Goal: Task Accomplishment & Management: Complete application form

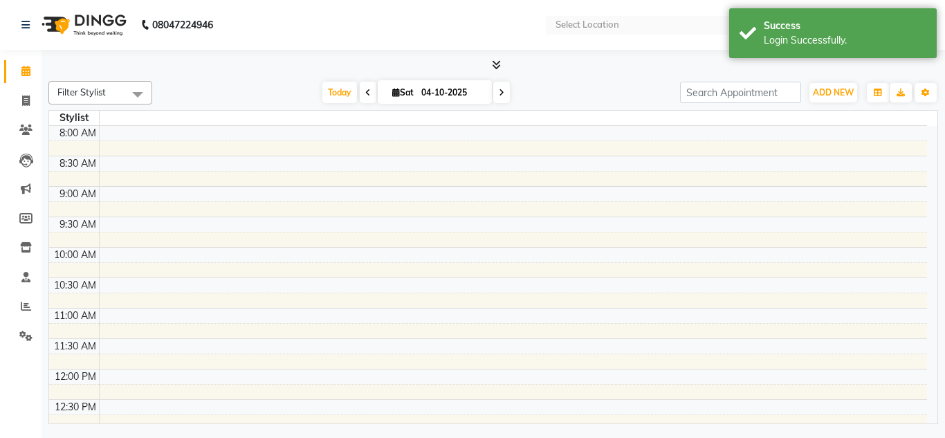
select select "en"
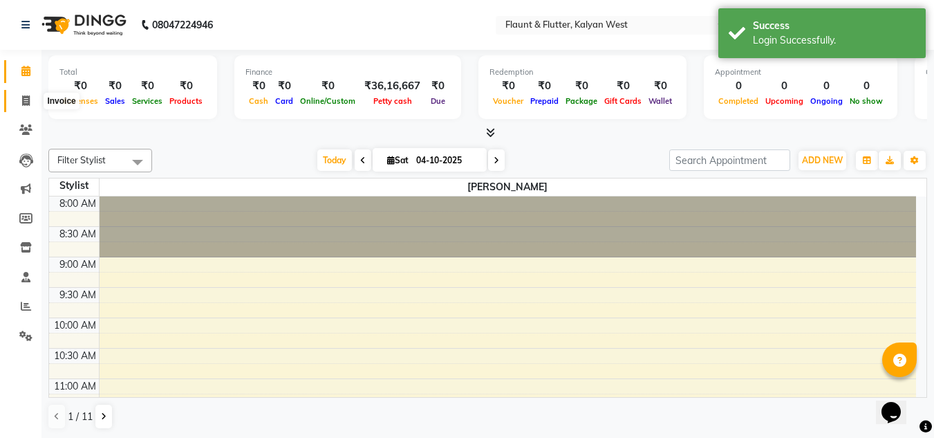
click at [20, 103] on span at bounding box center [26, 101] width 24 height 16
select select "service"
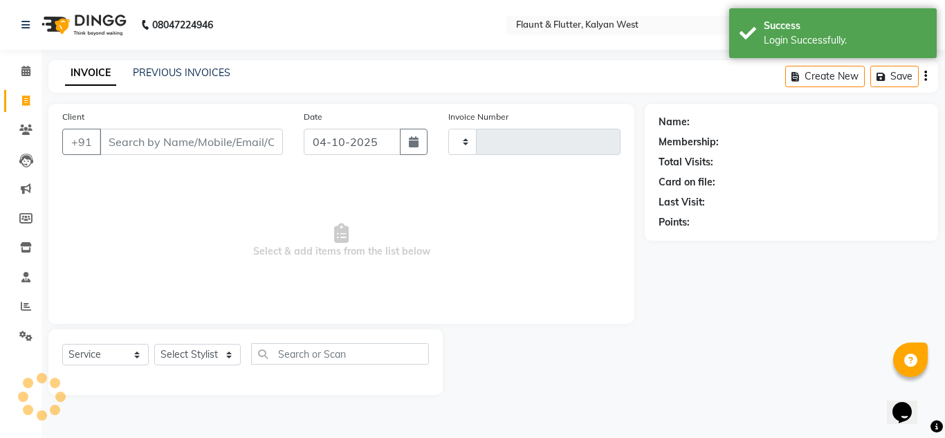
type input "1125"
select select "4941"
click at [178, 73] on link "PREVIOUS INVOICES" at bounding box center [182, 72] width 98 height 12
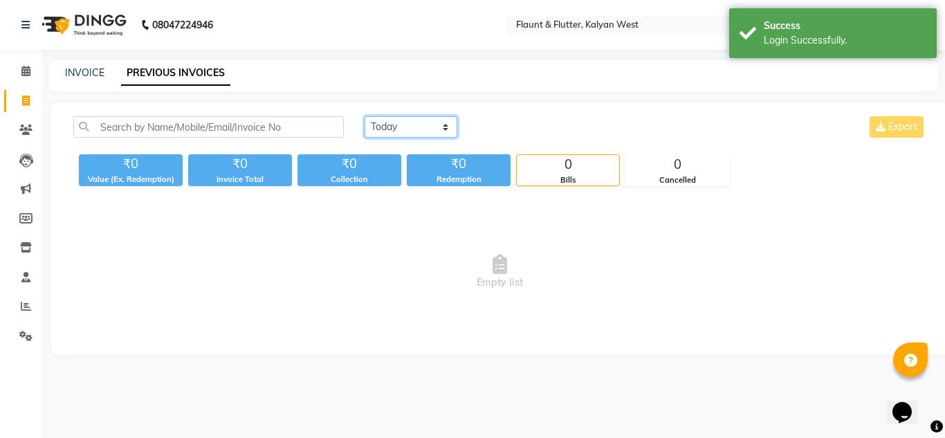
click at [422, 128] on select "[DATE] [DATE] Custom Range" at bounding box center [410, 126] width 93 height 21
select select "yesterday"
click at [364, 116] on select "[DATE] [DATE] Custom Range" at bounding box center [410, 126] width 93 height 21
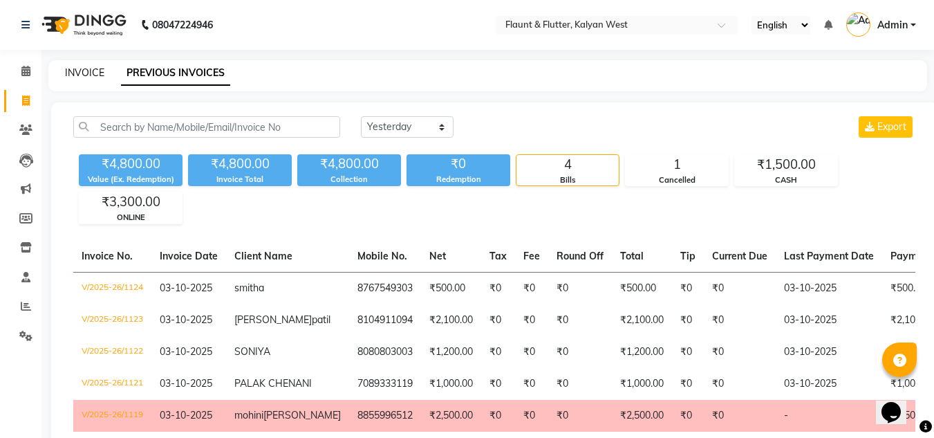
click at [87, 70] on link "INVOICE" at bounding box center [84, 72] width 39 height 12
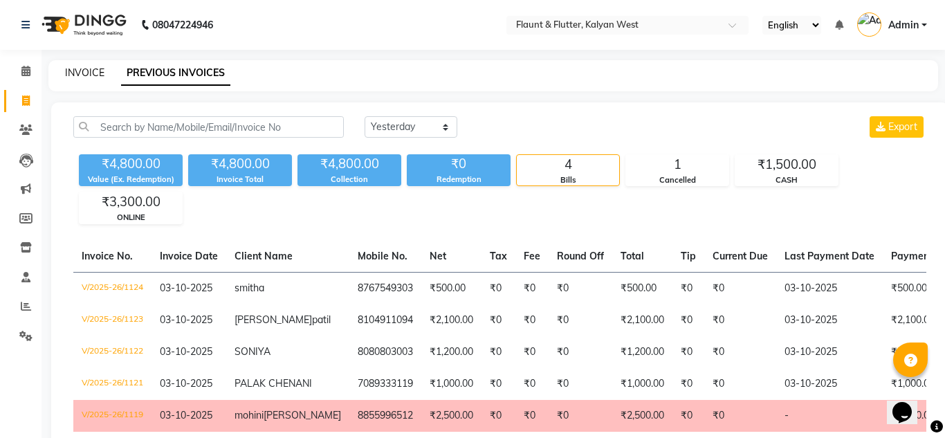
select select "service"
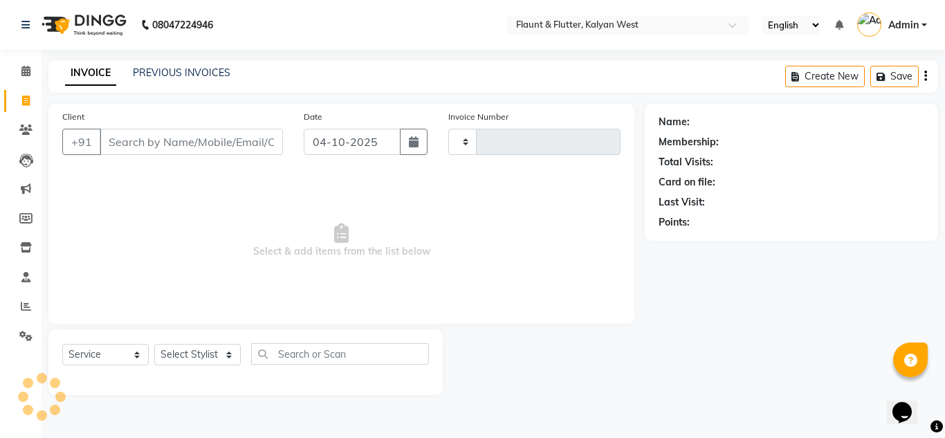
type input "1125"
select select "4941"
click at [232, 355] on select "Select Stylist [PERSON_NAME] [PERSON_NAME] [PERSON_NAME] [PERSON_NAME] [PERSON_…" at bounding box center [197, 354] width 86 height 21
select select "93506"
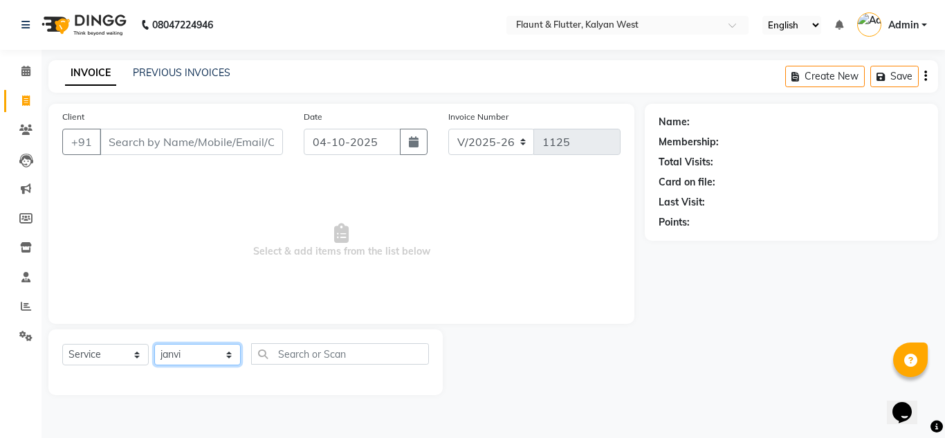
click at [154, 344] on select "Select Stylist [PERSON_NAME] [PERSON_NAME] [PERSON_NAME] [PERSON_NAME] [PERSON_…" at bounding box center [197, 354] width 86 height 21
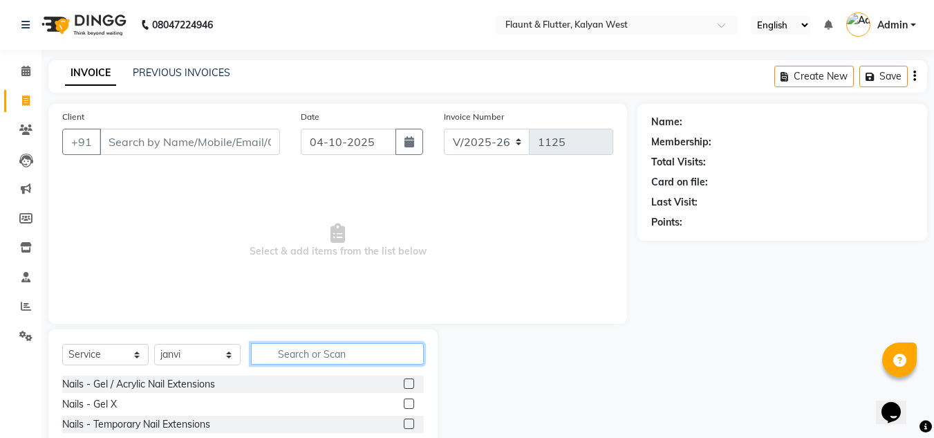
click at [275, 355] on input "text" at bounding box center [337, 353] width 173 height 21
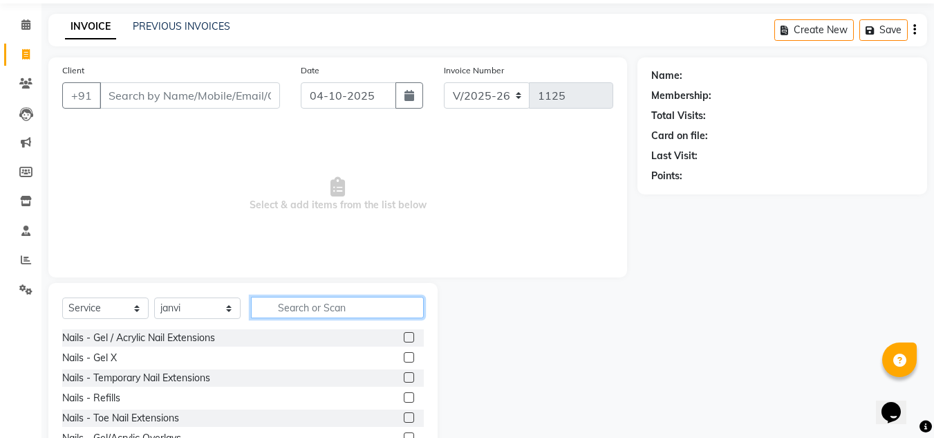
scroll to position [48, 0]
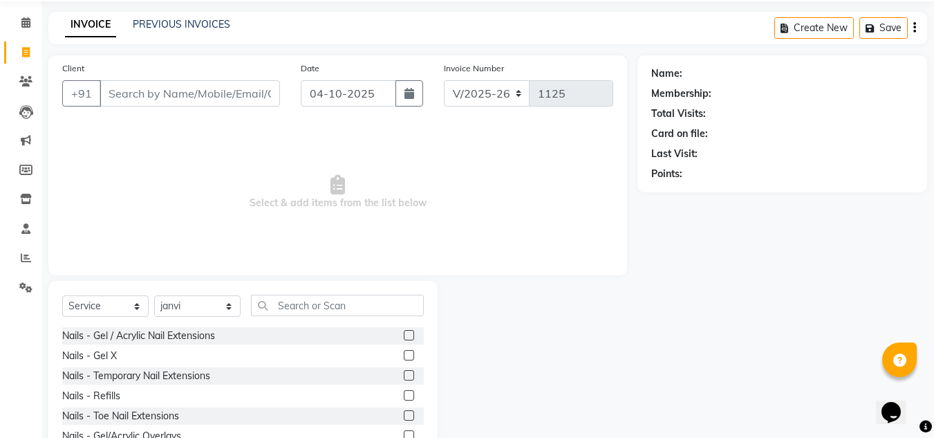
click at [404, 355] on label at bounding box center [409, 355] width 10 height 10
click at [404, 355] on input "checkbox" at bounding box center [408, 355] width 9 height 9
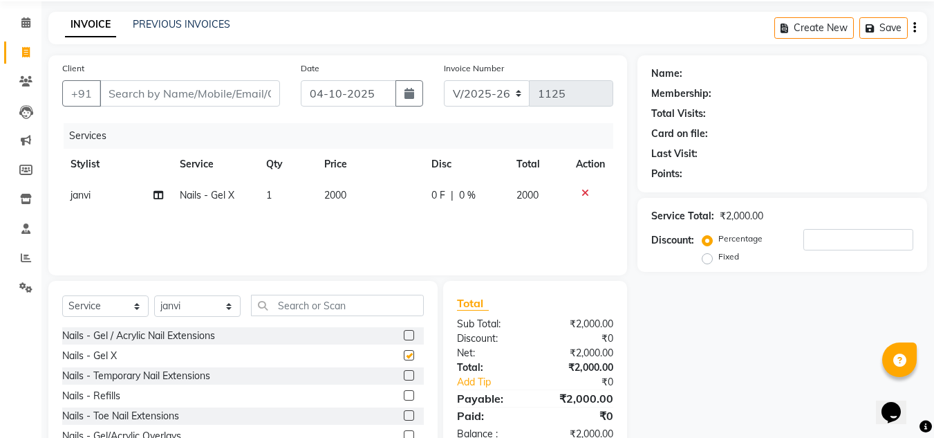
checkbox input "false"
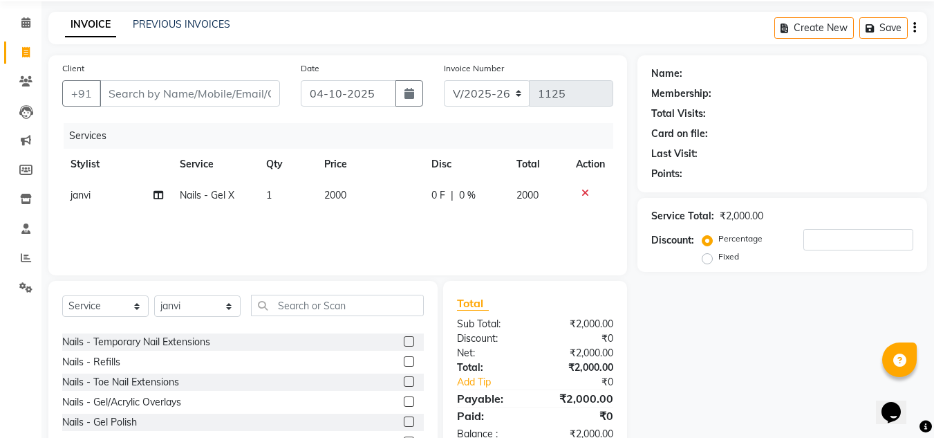
scroll to position [35, 0]
click at [290, 303] on input "text" at bounding box center [337, 305] width 173 height 21
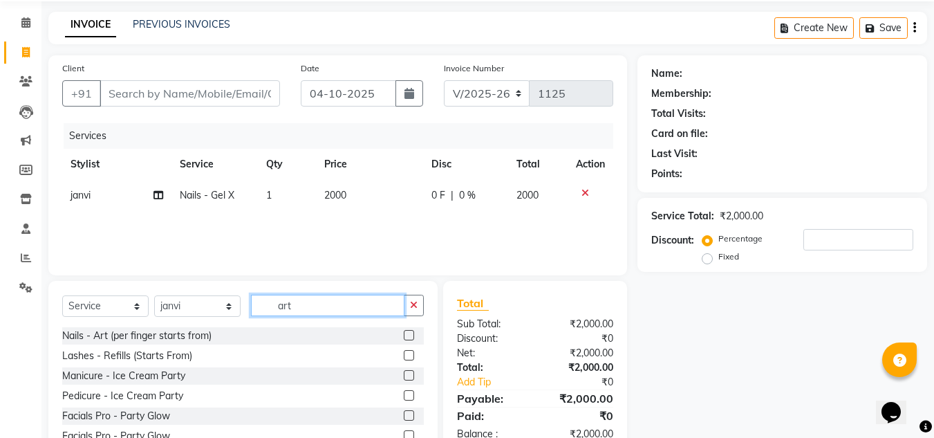
type input "art"
click at [404, 331] on label at bounding box center [409, 335] width 10 height 10
click at [404, 331] on input "checkbox" at bounding box center [408, 335] width 9 height 9
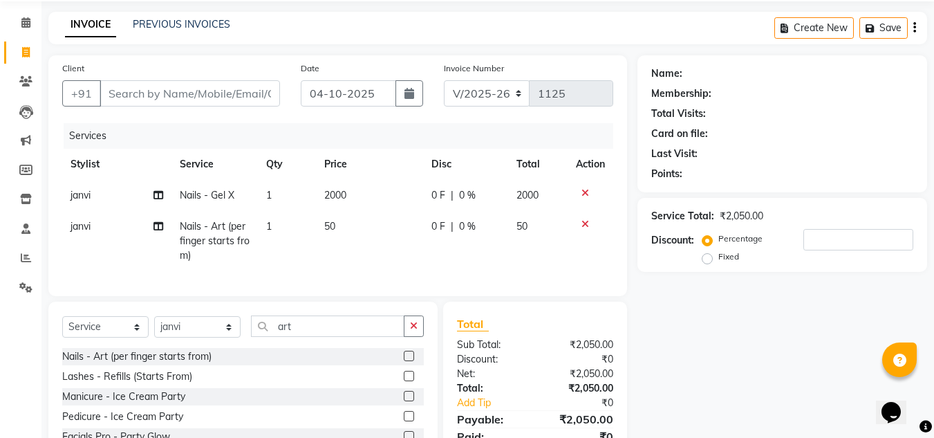
click at [404, 361] on label at bounding box center [409, 356] width 10 height 10
click at [404, 361] on input "checkbox" at bounding box center [408, 356] width 9 height 9
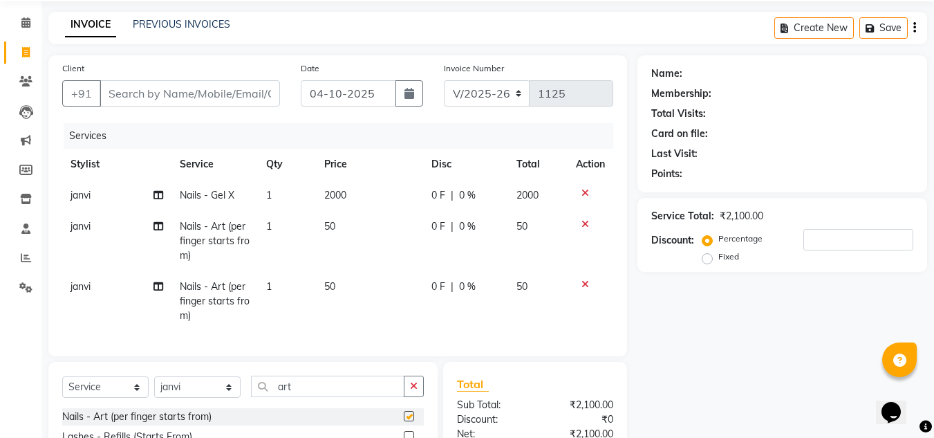
checkbox input "false"
click at [333, 220] on span "50" at bounding box center [329, 226] width 11 height 12
select select "93506"
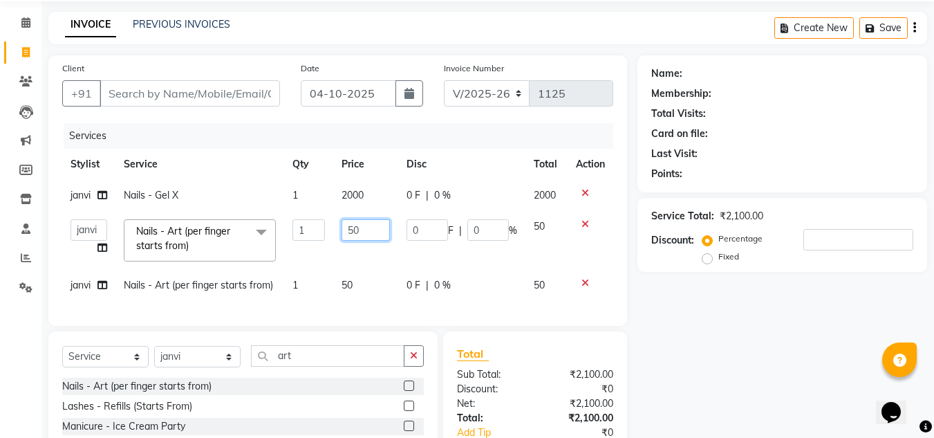
click at [372, 229] on input "50" at bounding box center [366, 229] width 48 height 21
type input "5"
type input "160"
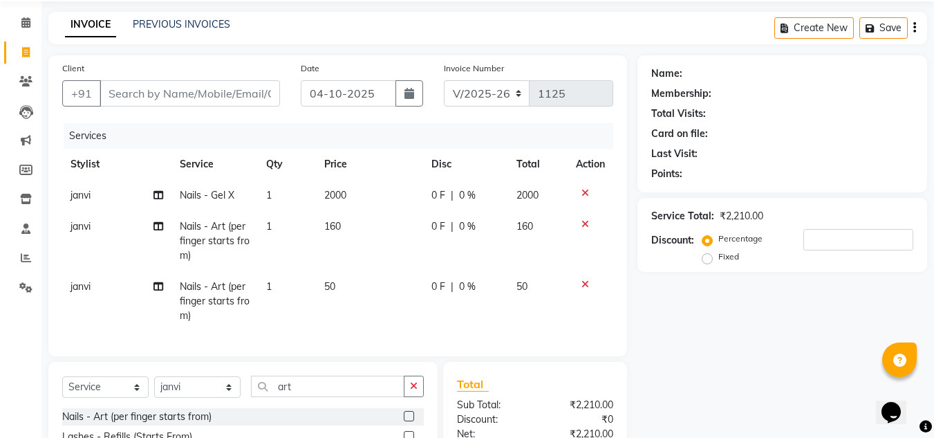
click at [344, 289] on td "50" at bounding box center [369, 301] width 107 height 60
select select "93506"
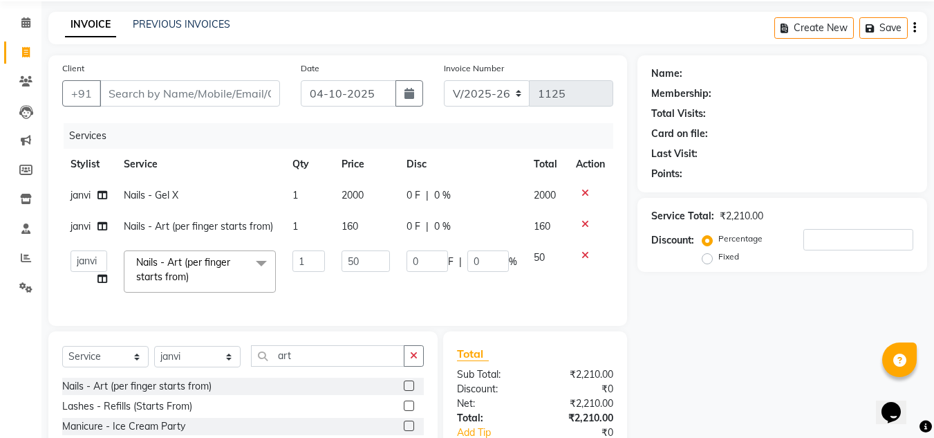
click at [360, 220] on td "160" at bounding box center [365, 226] width 64 height 31
select select "93506"
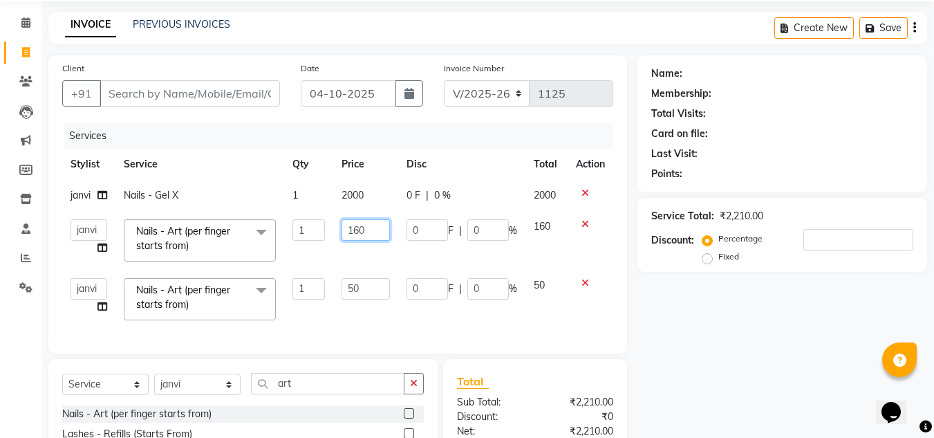
click at [372, 233] on input "160" at bounding box center [366, 229] width 48 height 21
type input "1"
type input "80"
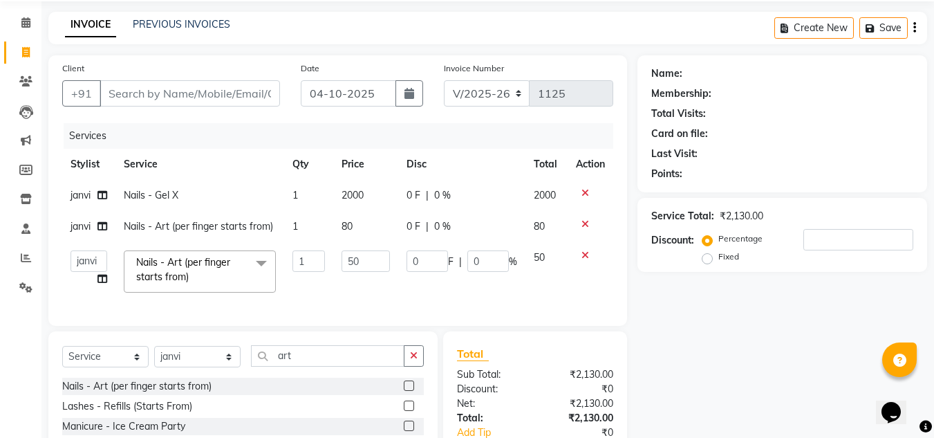
click at [303, 225] on td "1" at bounding box center [309, 226] width 50 height 31
select select "93506"
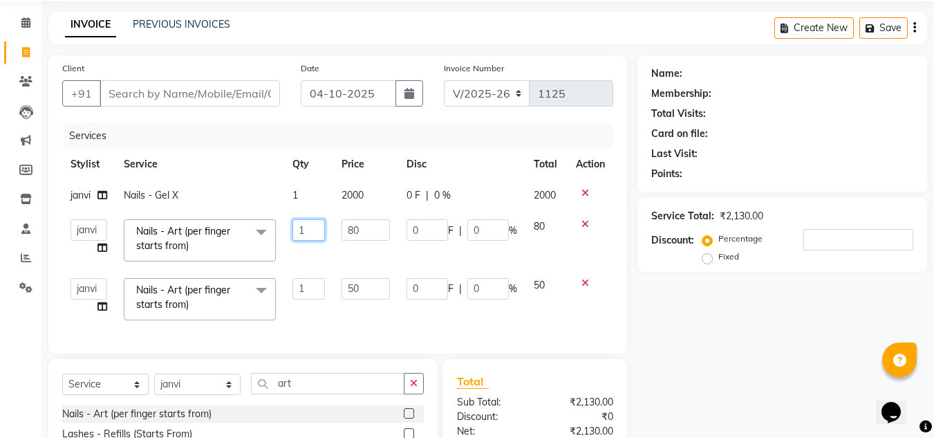
click at [313, 230] on input "1" at bounding box center [309, 229] width 33 height 21
type input "2"
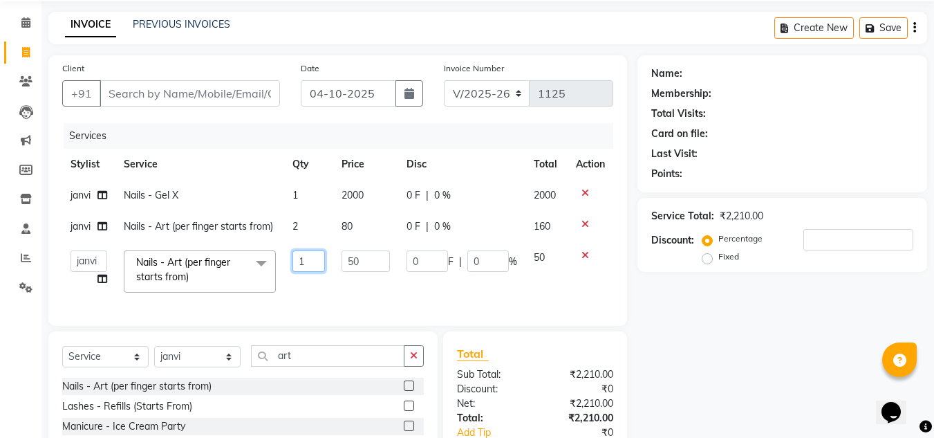
click at [317, 290] on td "1" at bounding box center [309, 271] width 50 height 59
type input "2"
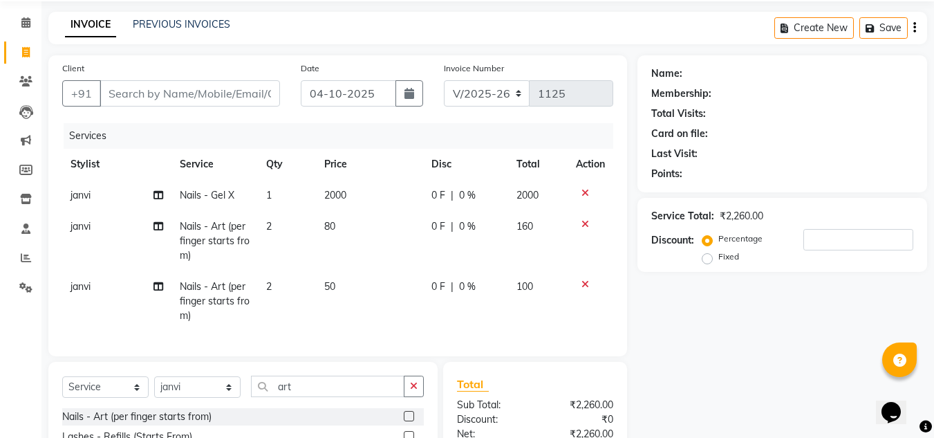
click at [388, 284] on td "50" at bounding box center [369, 301] width 107 height 60
select select "93506"
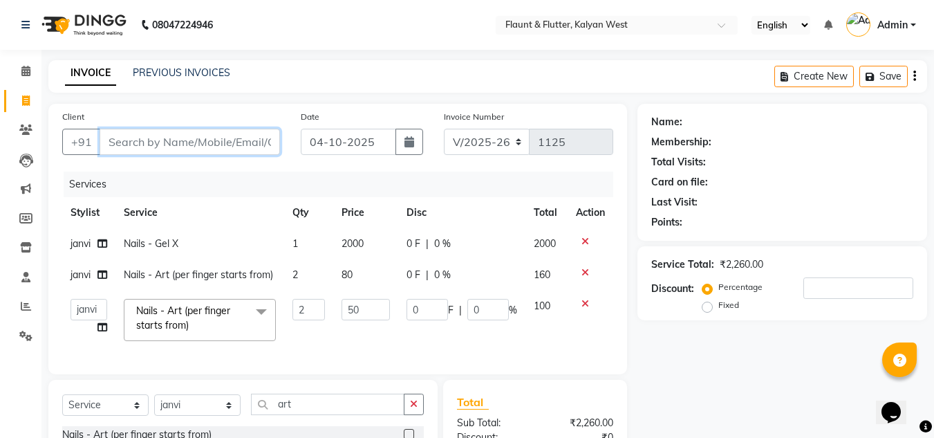
click at [174, 142] on input "Client" at bounding box center [190, 142] width 181 height 26
click at [587, 240] on icon at bounding box center [586, 242] width 8 height 10
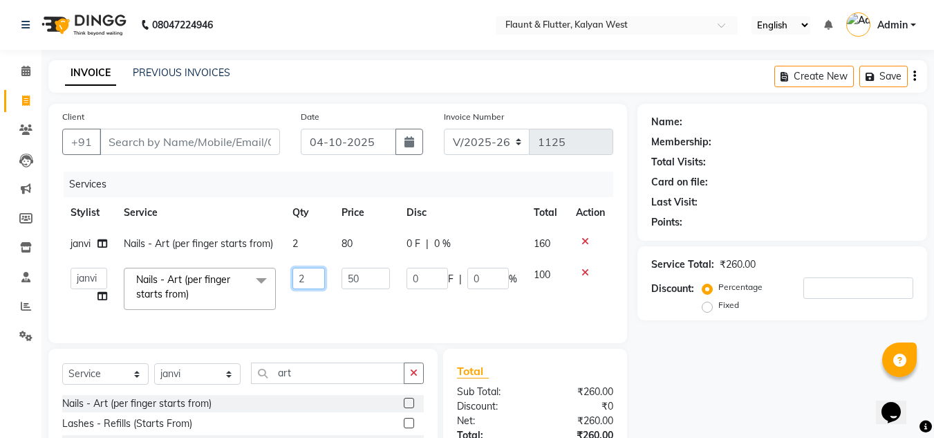
drag, startPoint x: 327, startPoint y: 314, endPoint x: 327, endPoint y: 377, distance: 62.9
click at [327, 377] on div "Client +91 Date [DATE] Invoice Number V/2025 V/[PHONE_NUMBER] Services Stylist …" at bounding box center [338, 328] width 600 height 449
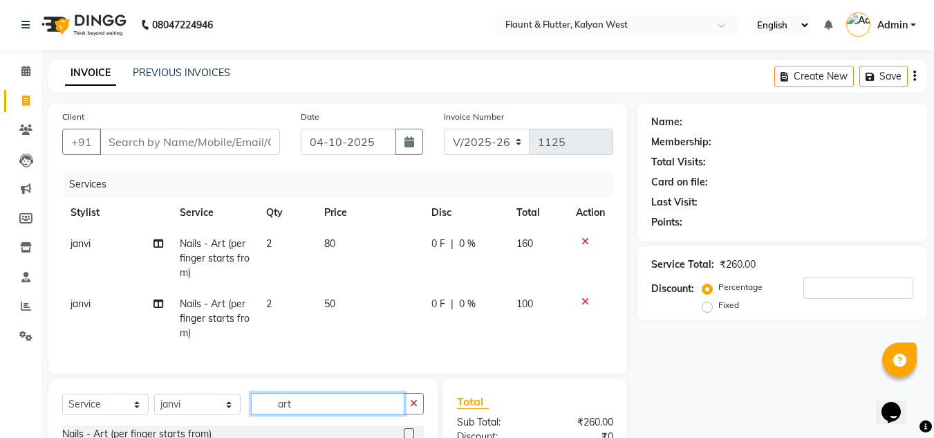
click at [327, 377] on div "Client +91 Date [DATE] Invoice Number V/2025 V/[PHONE_NUMBER] Services Stylist …" at bounding box center [338, 343] width 600 height 479
type input "a"
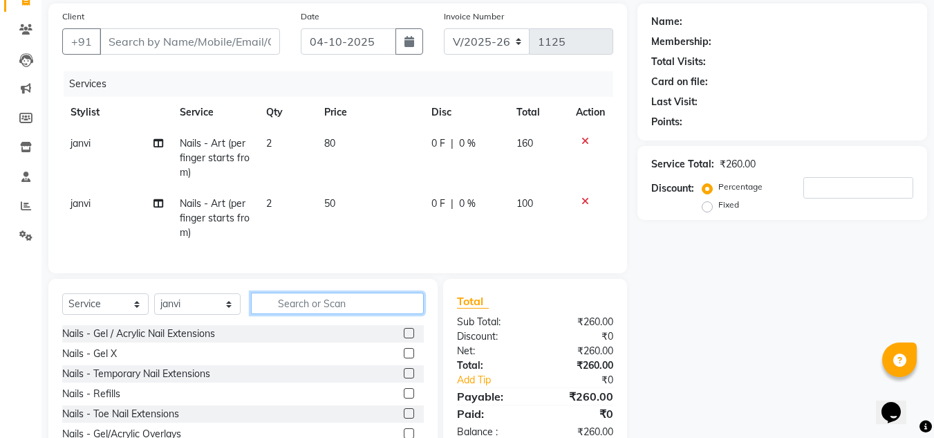
scroll to position [108, 0]
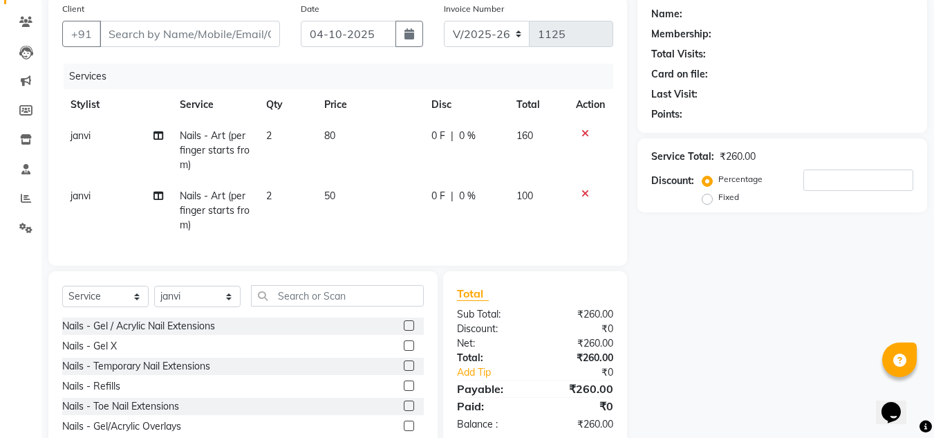
click at [404, 371] on label at bounding box center [409, 365] width 10 height 10
click at [404, 371] on input "checkbox" at bounding box center [408, 366] width 9 height 9
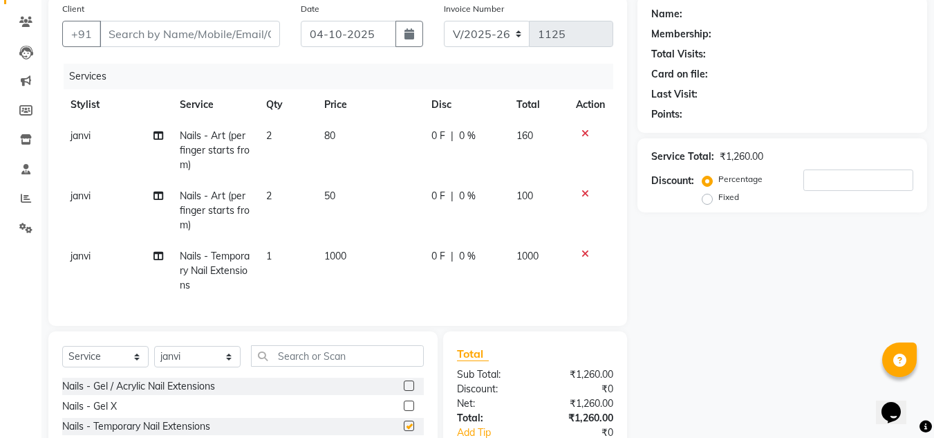
checkbox input "false"
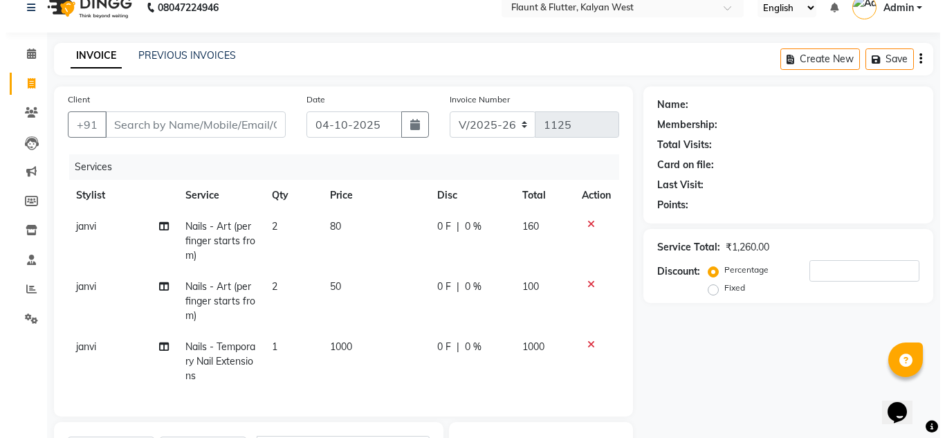
scroll to position [0, 0]
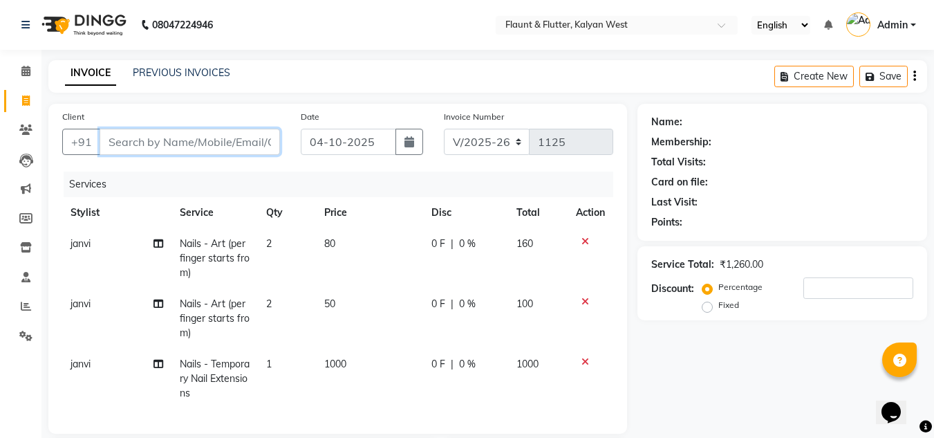
click at [124, 142] on input "Client" at bounding box center [190, 142] width 181 height 26
type input "9"
type input "0"
type input "9834485782"
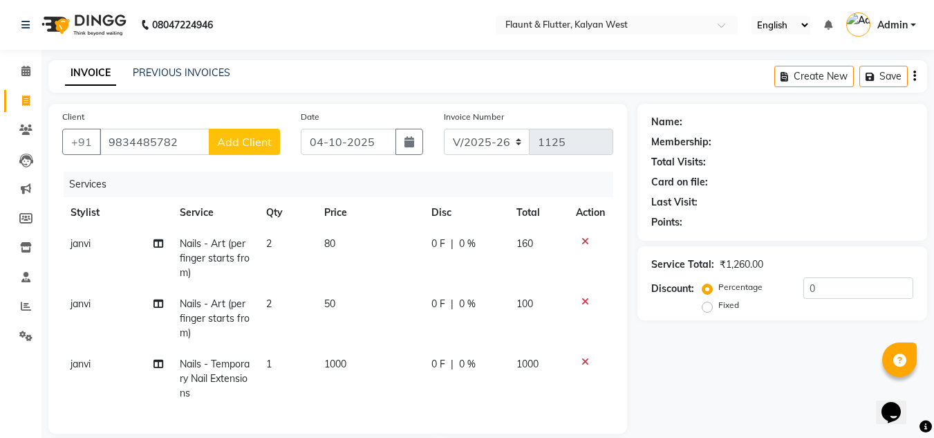
click at [243, 142] on span "Add Client" at bounding box center [244, 142] width 55 height 14
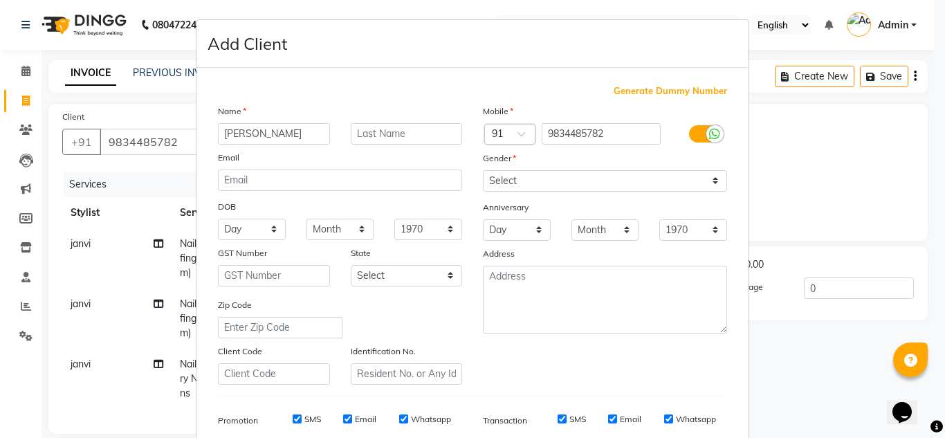
type input "[PERSON_NAME]"
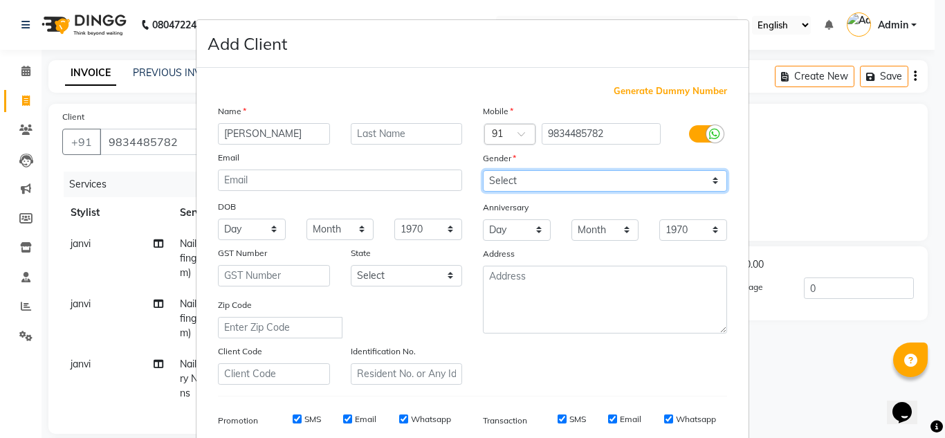
click at [486, 183] on select "Select [DEMOGRAPHIC_DATA] [DEMOGRAPHIC_DATA] Other Prefer Not To Say" at bounding box center [605, 180] width 244 height 21
select select "[DEMOGRAPHIC_DATA]"
click at [483, 170] on select "Select [DEMOGRAPHIC_DATA] [DEMOGRAPHIC_DATA] Other Prefer Not To Say" at bounding box center [605, 180] width 244 height 21
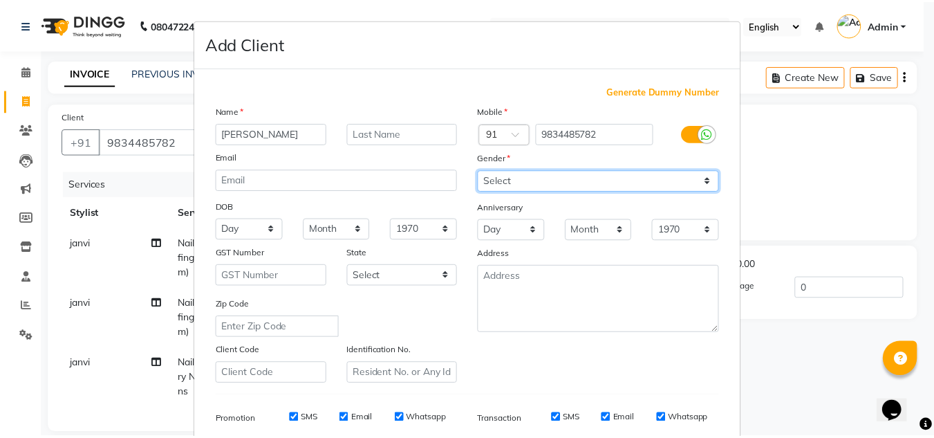
scroll to position [201, 0]
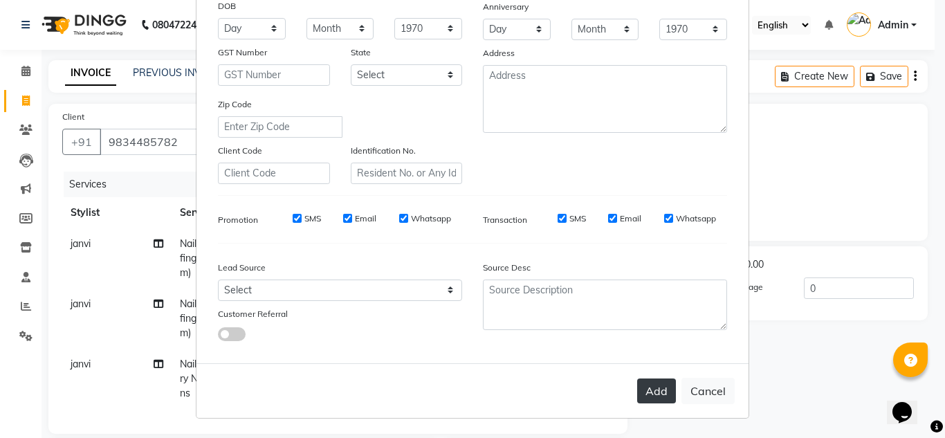
click at [654, 391] on button "Add" at bounding box center [656, 390] width 39 height 25
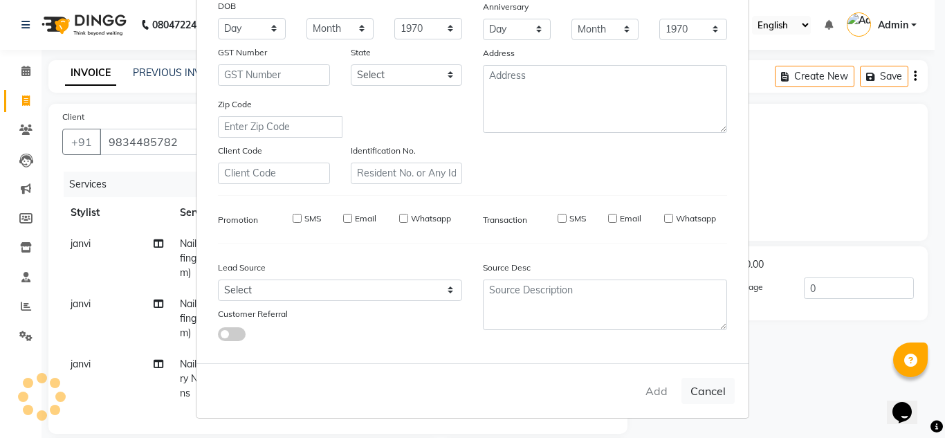
select select
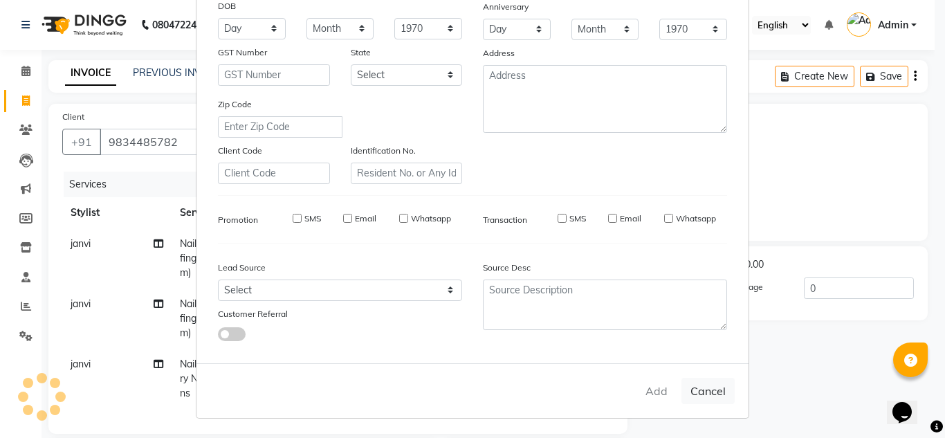
select select
checkbox input "false"
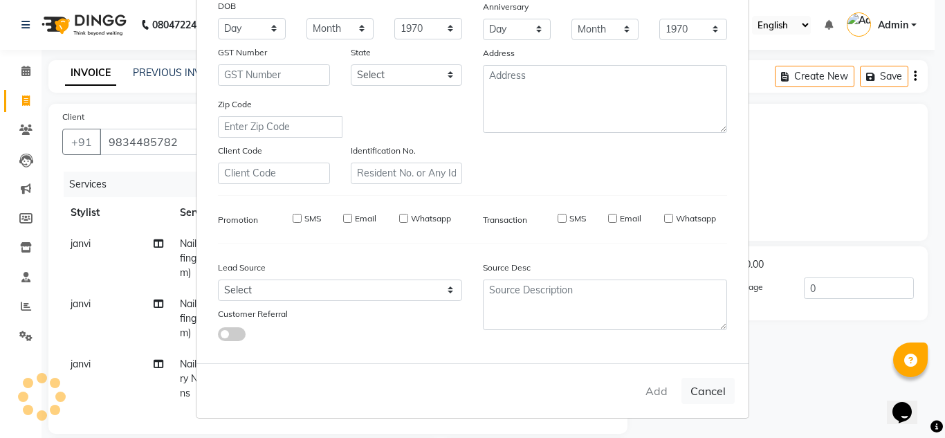
checkbox input "false"
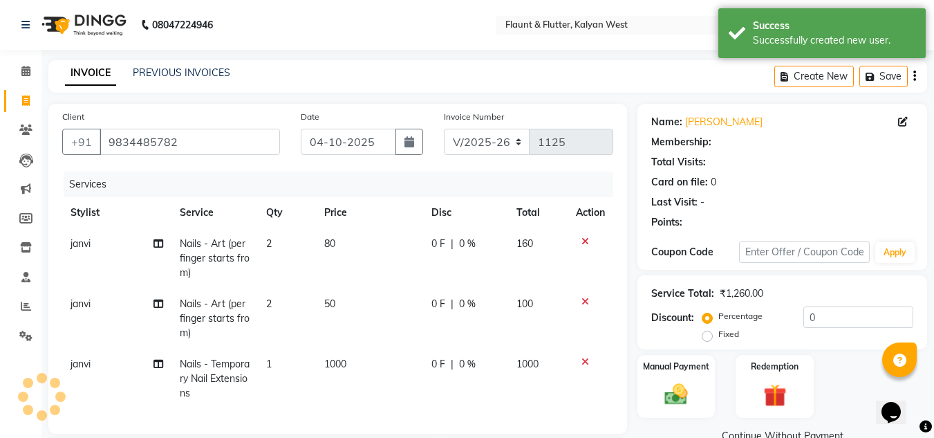
select select "1: Object"
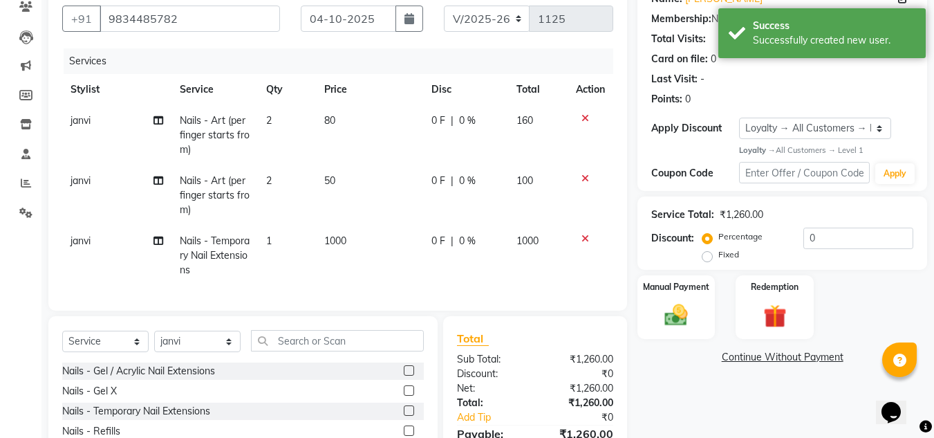
scroll to position [124, 0]
click at [663, 326] on img at bounding box center [676, 314] width 39 height 28
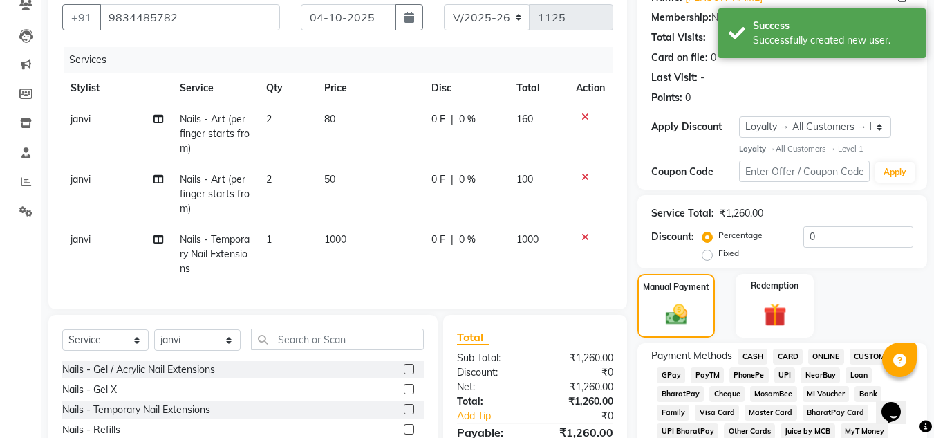
click at [824, 355] on span "ONLINE" at bounding box center [826, 357] width 36 height 16
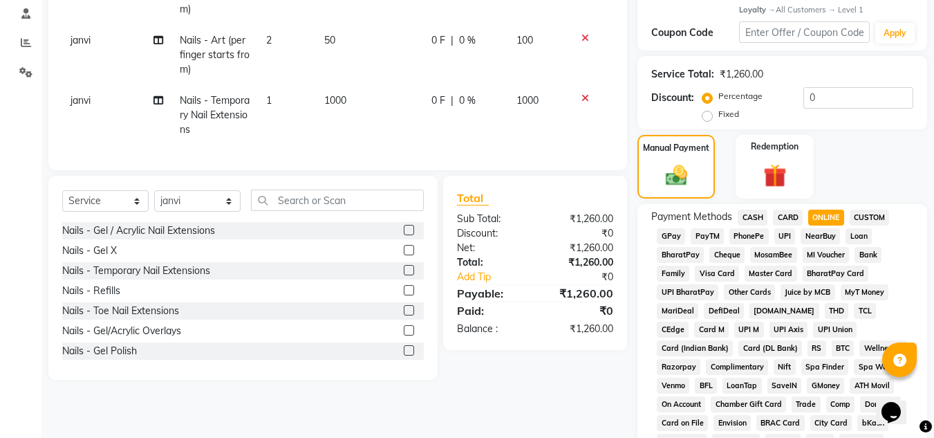
scroll to position [211, 0]
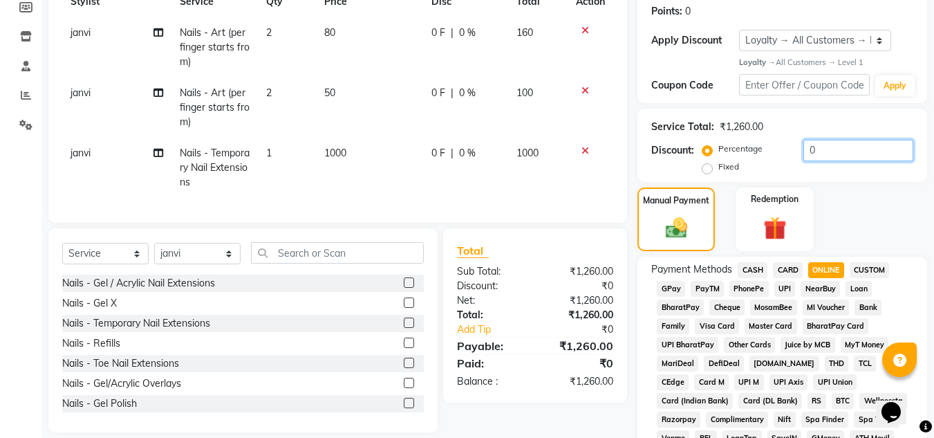
click at [821, 153] on input "0" at bounding box center [859, 150] width 110 height 21
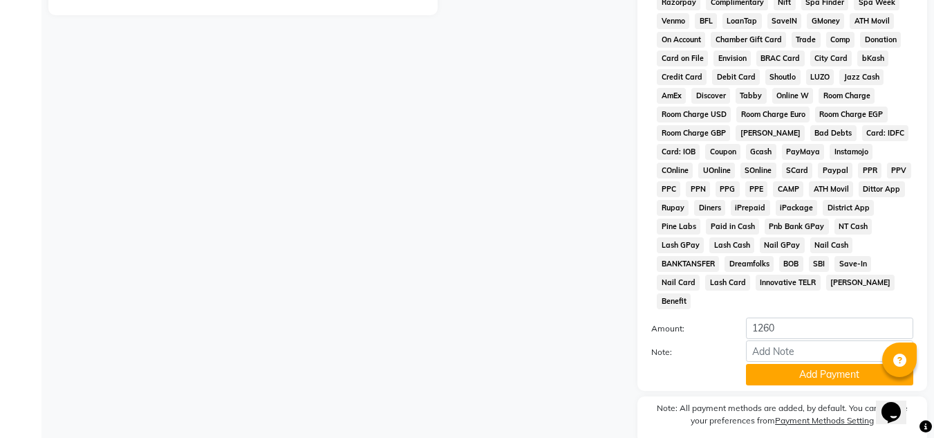
scroll to position [634, 0]
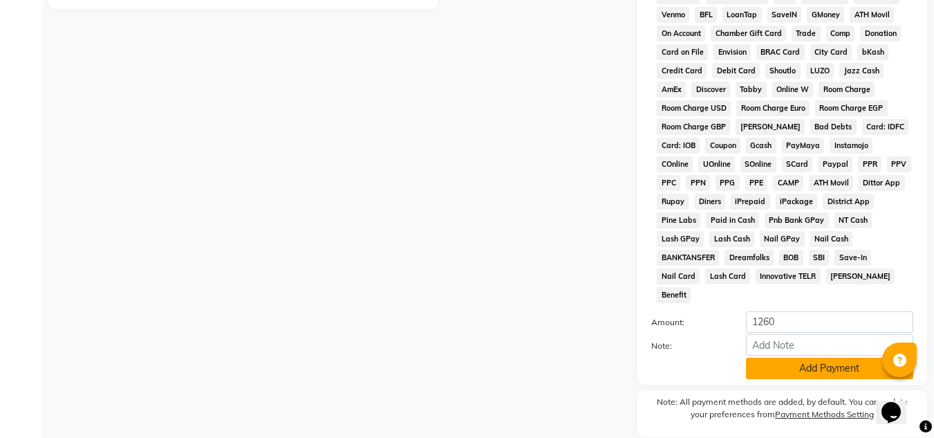
type input "10"
click at [791, 358] on button "Add Payment" at bounding box center [829, 368] width 167 height 21
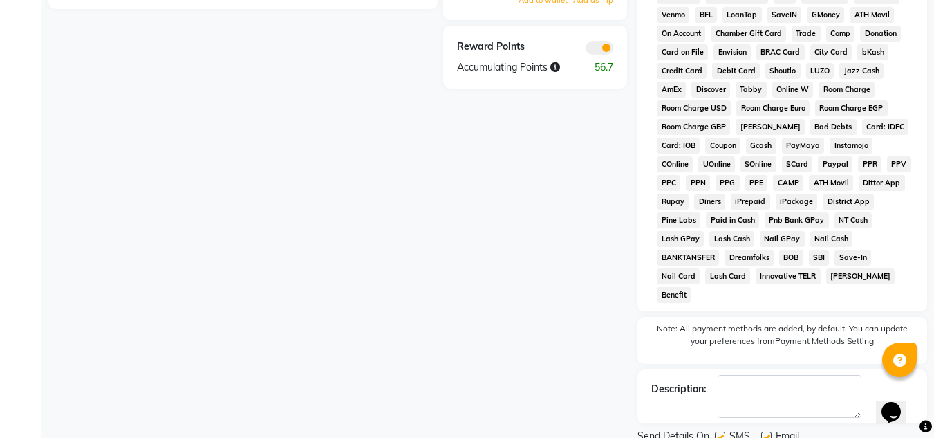
scroll to position [669, 0]
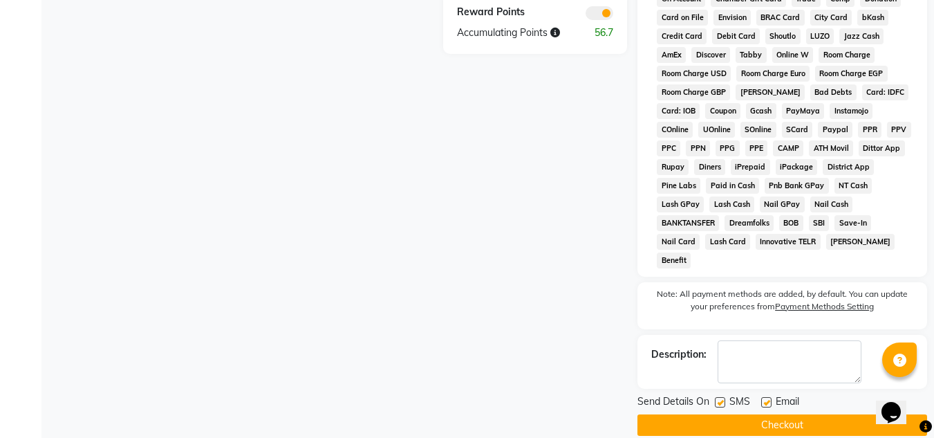
click at [764, 397] on label at bounding box center [766, 402] width 10 height 10
click at [764, 398] on input "checkbox" at bounding box center [765, 402] width 9 height 9
checkbox input "false"
click at [768, 414] on button "Checkout" at bounding box center [783, 424] width 290 height 21
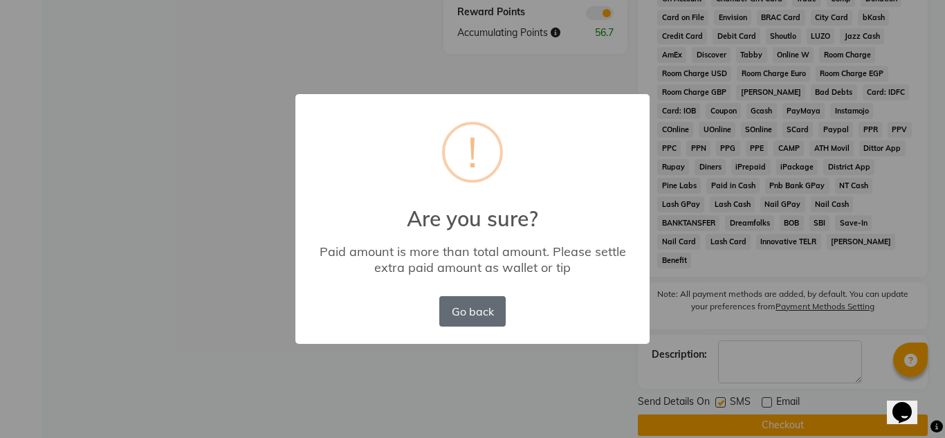
click at [486, 311] on button "Go back" at bounding box center [472, 311] width 66 height 30
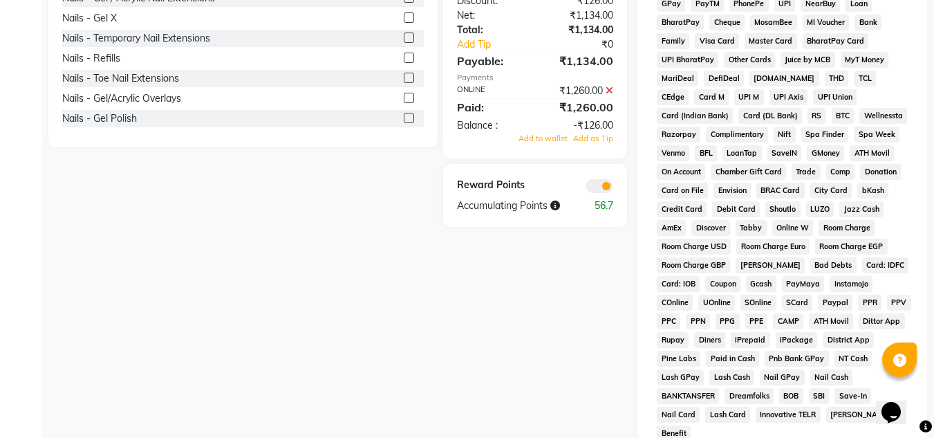
scroll to position [495, 0]
click at [608, 96] on icon at bounding box center [610, 91] width 8 height 10
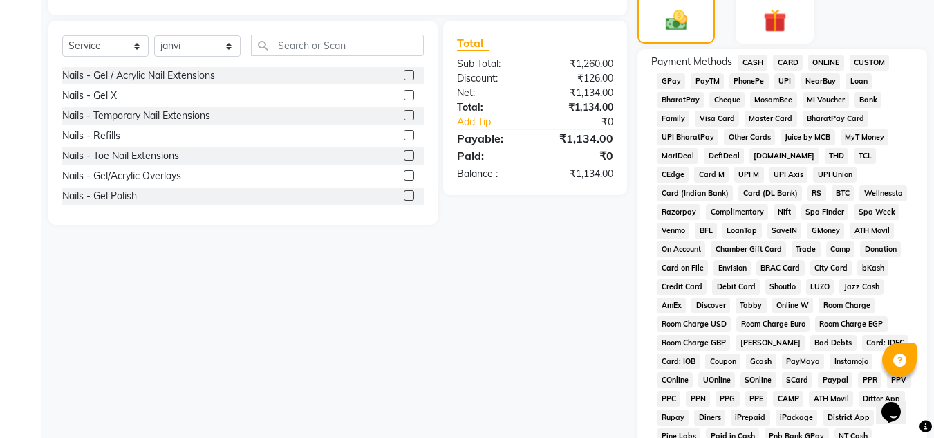
scroll to position [415, 0]
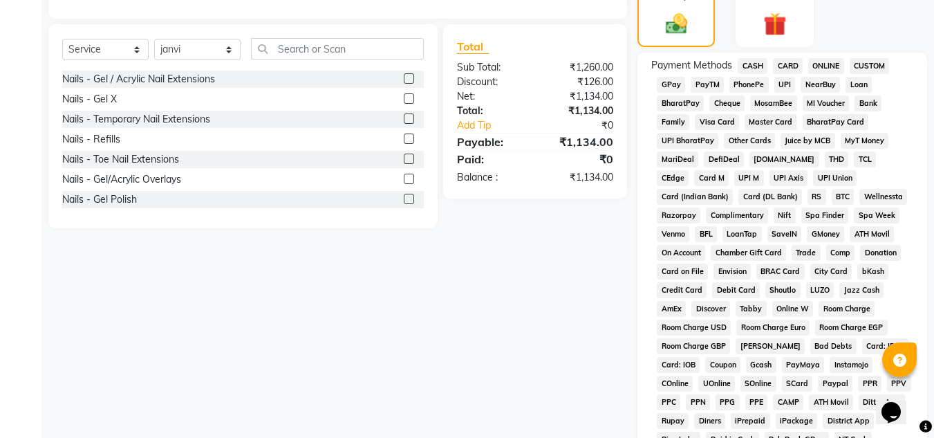
click at [820, 62] on span "ONLINE" at bounding box center [826, 66] width 36 height 16
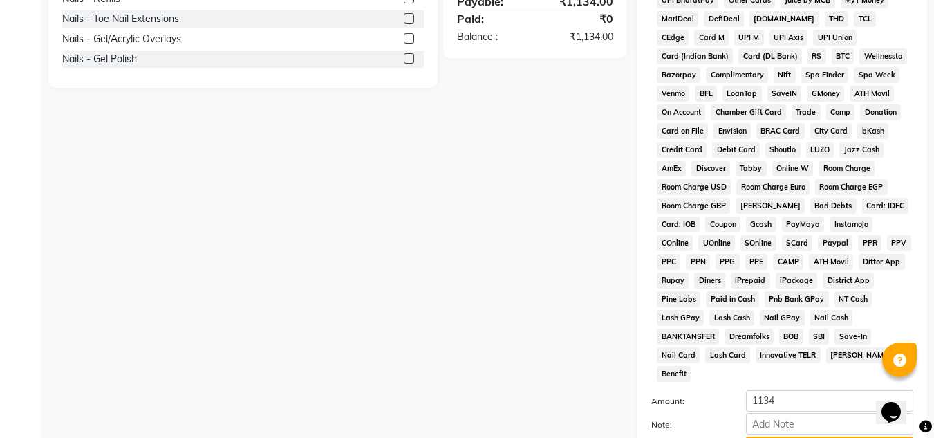
scroll to position [664, 0]
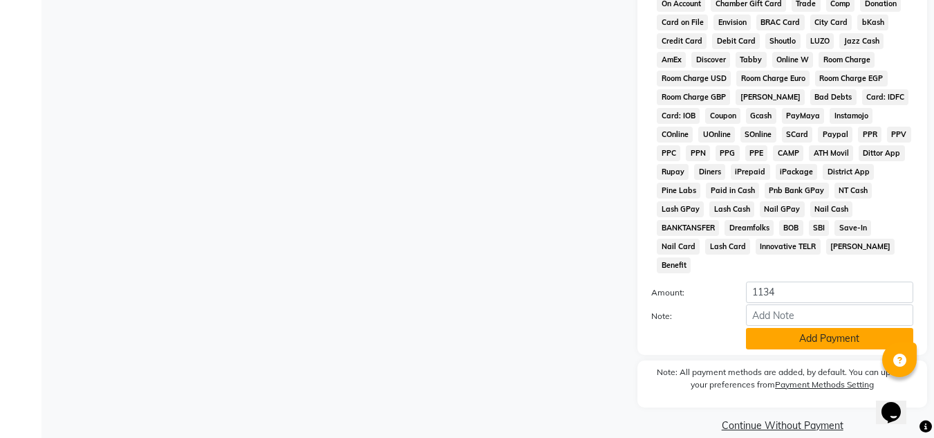
click at [803, 328] on button "Add Payment" at bounding box center [829, 338] width 167 height 21
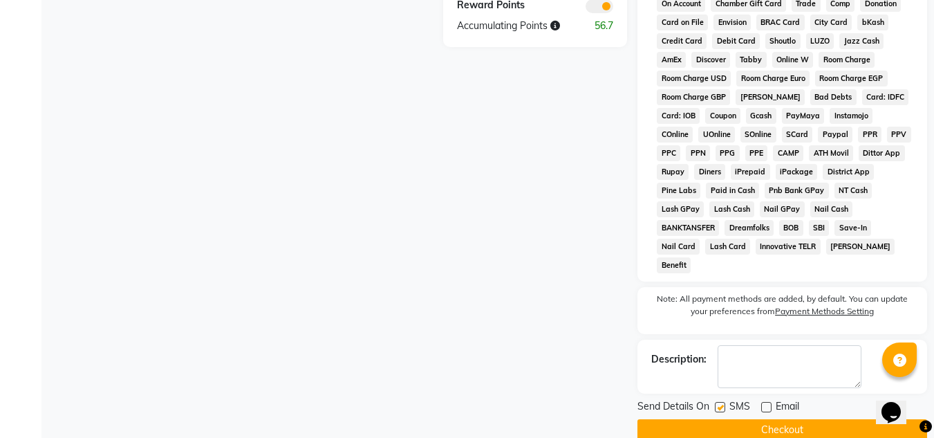
click at [752, 419] on button "Checkout" at bounding box center [783, 429] width 290 height 21
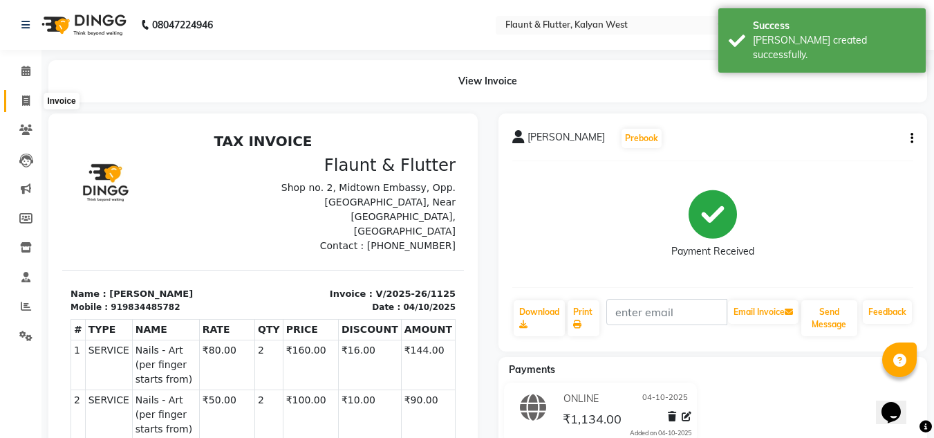
click at [23, 104] on icon at bounding box center [26, 100] width 8 height 10
select select "service"
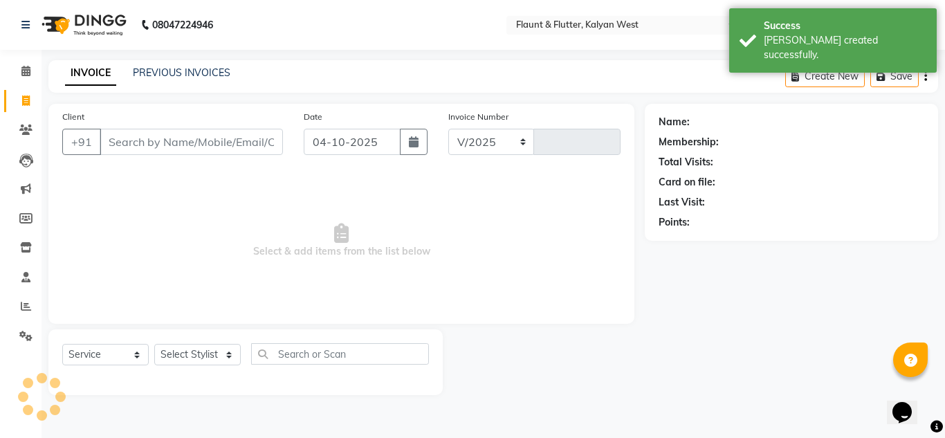
select select "4941"
type input "1126"
drag, startPoint x: 23, startPoint y: 104, endPoint x: 313, endPoint y: 28, distance: 299.6
click at [313, 28] on nav "08047224946 Select Location × Flaunt & Flutter, Kalyan West English ENGLISH Esp…" at bounding box center [472, 25] width 945 height 50
